Goal: Information Seeking & Learning: Learn about a topic

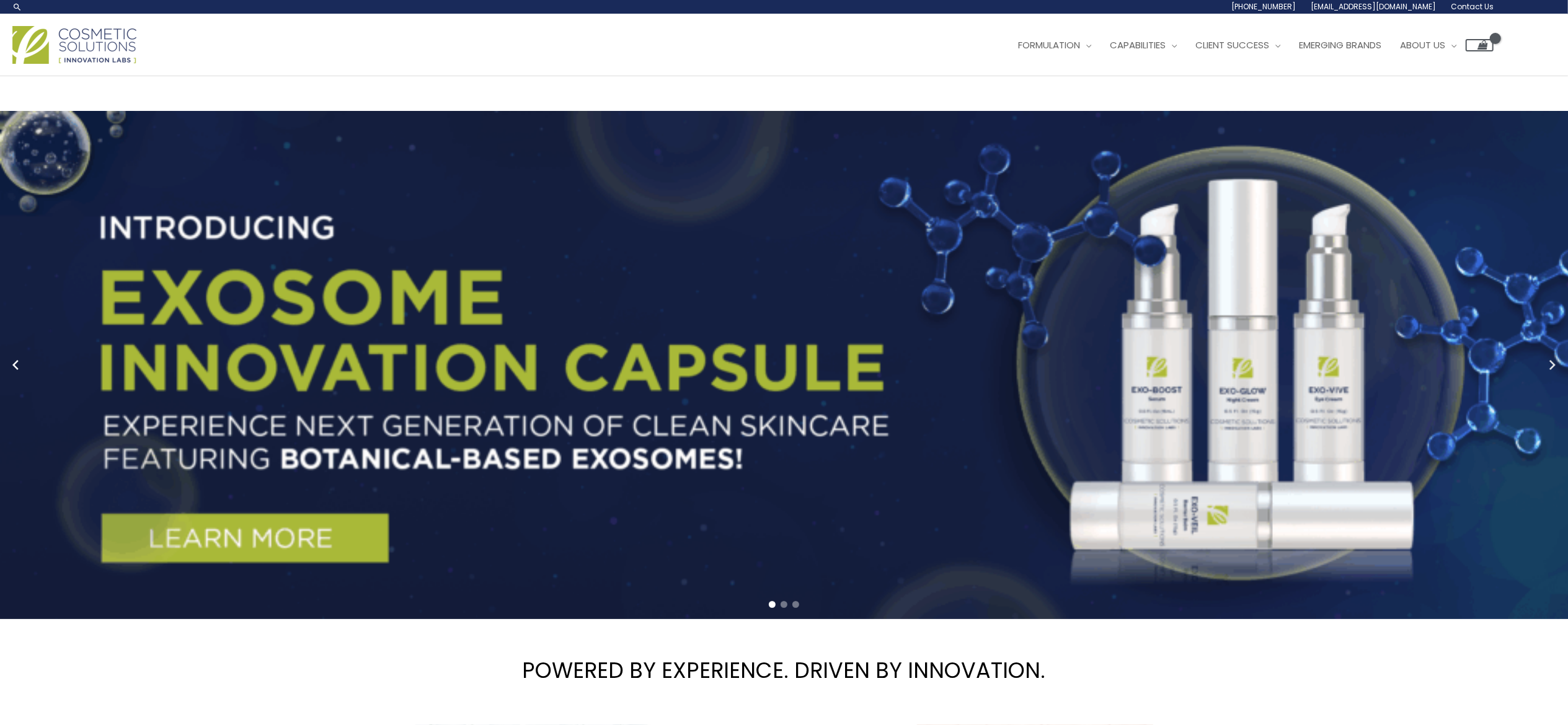
click at [1558, 362] on circle "Next slide" at bounding box center [1552, 366] width 18 height 18
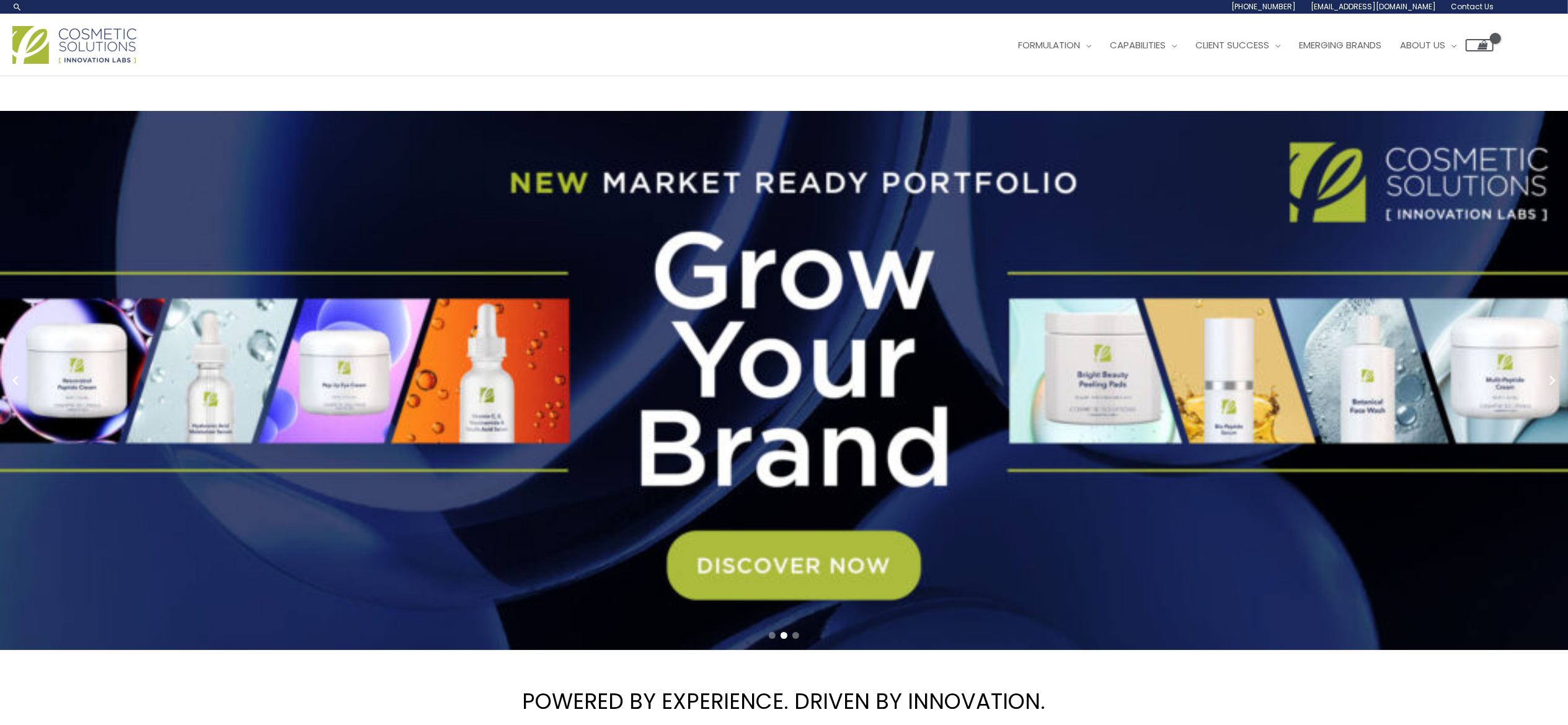
click at [886, 374] on link "2 / 3" at bounding box center [794, 381] width 1587 height 539
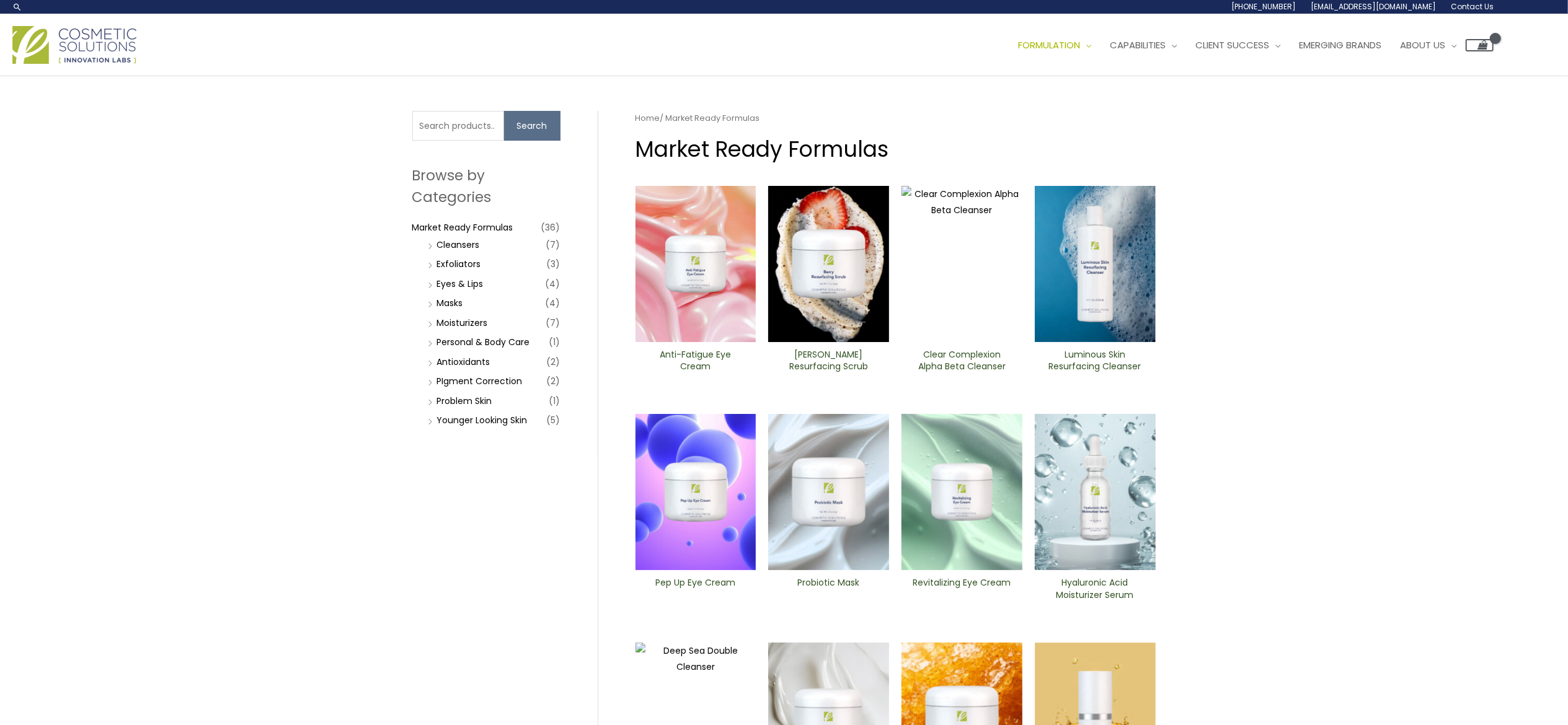
click at [463, 295] on li "Masks (4)" at bounding box center [492, 303] width 136 height 18
click at [452, 307] on link "Masks" at bounding box center [450, 303] width 26 height 12
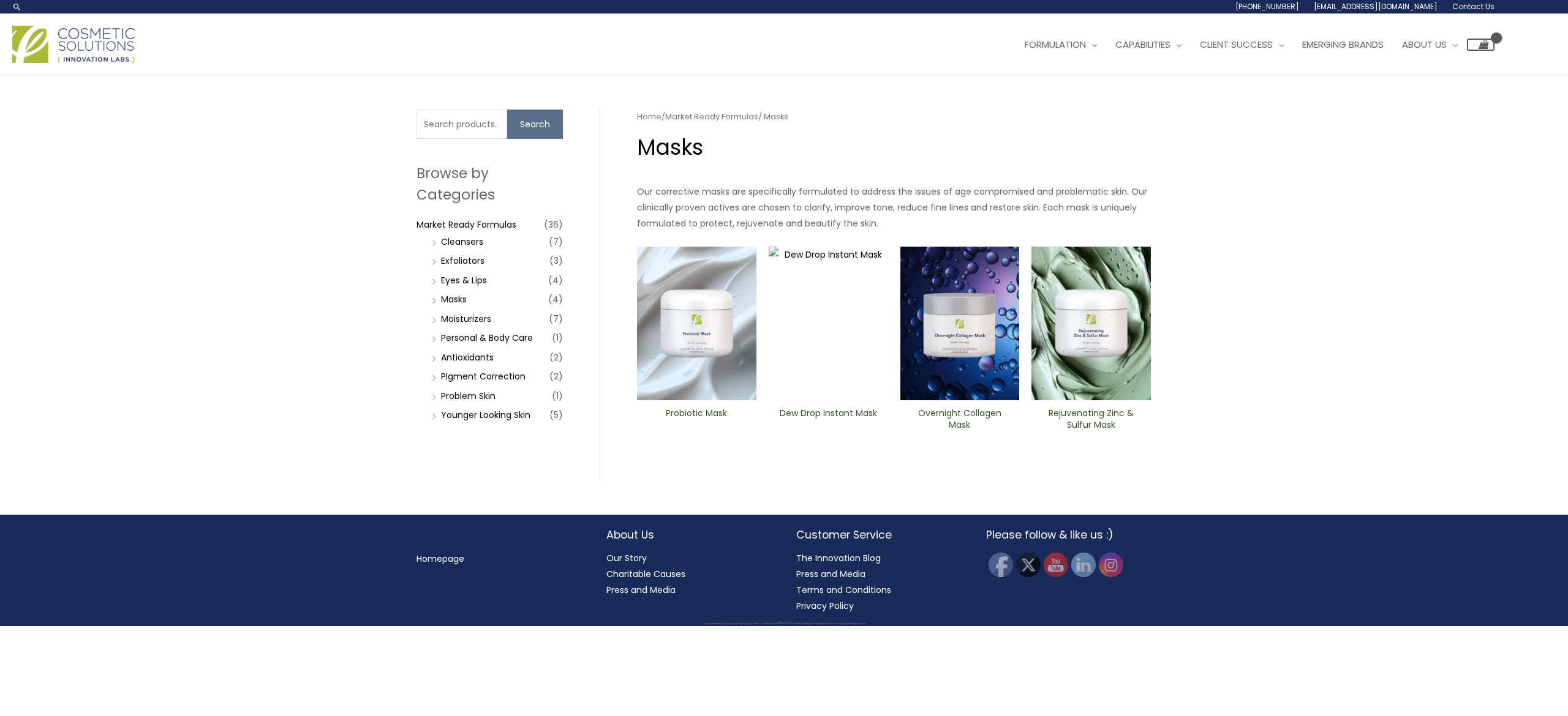
click at [692, 351] on img at bounding box center [696, 324] width 119 height 154
click at [828, 342] on img at bounding box center [828, 324] width 119 height 154
click at [997, 339] on img at bounding box center [960, 324] width 119 height 154
click at [941, 338] on img at bounding box center [960, 324] width 119 height 154
click at [1062, 277] on img at bounding box center [1090, 324] width 119 height 154
